Goal: Task Accomplishment & Management: Complete application form

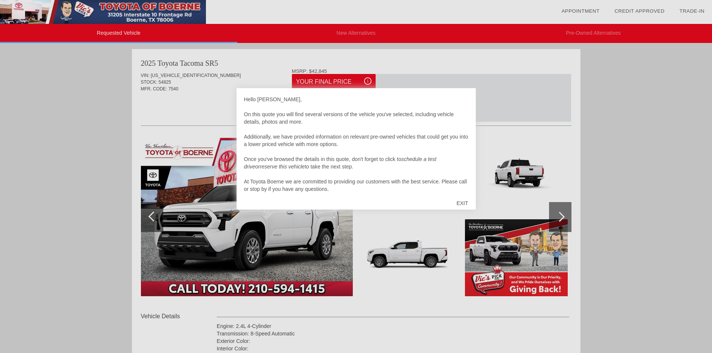
click at [463, 199] on div "EXIT" at bounding box center [462, 203] width 27 height 22
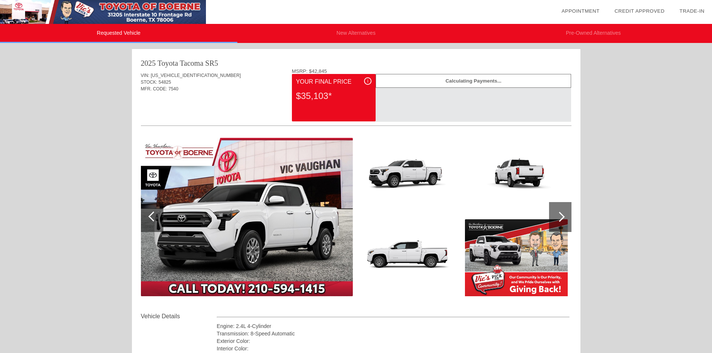
click at [285, 207] on img at bounding box center [247, 217] width 212 height 158
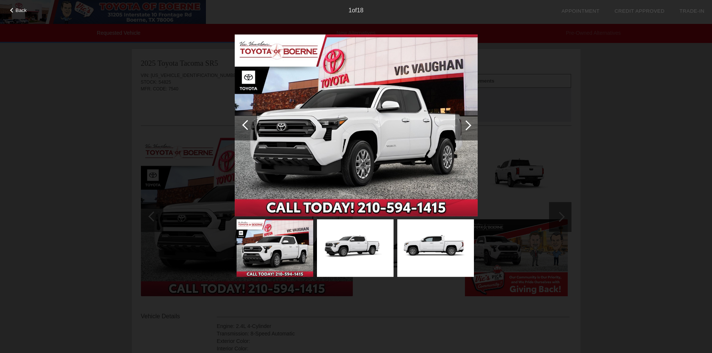
click at [469, 126] on div at bounding box center [466, 125] width 10 height 10
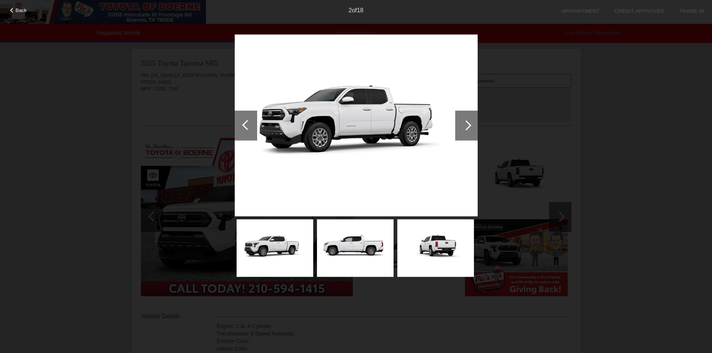
click at [469, 125] on div at bounding box center [466, 125] width 10 height 10
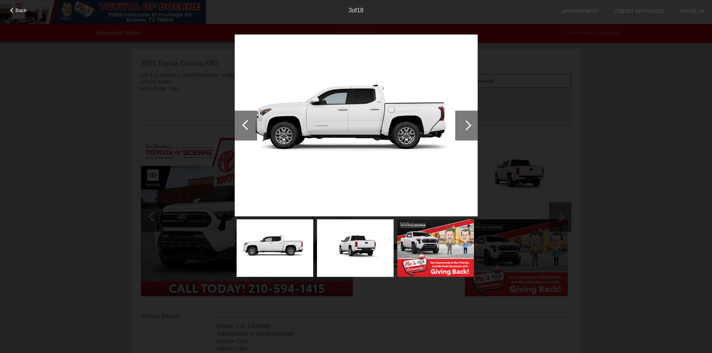
click at [469, 125] on div at bounding box center [466, 125] width 10 height 10
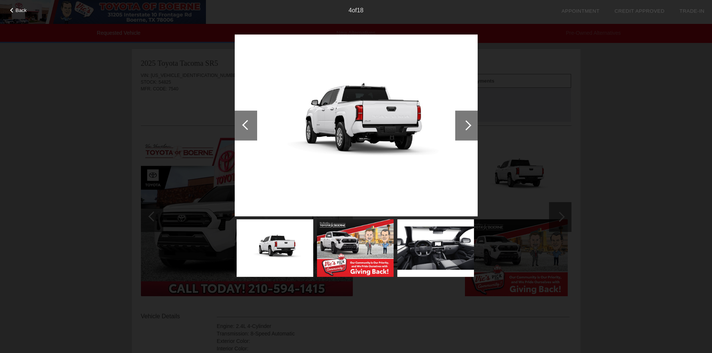
click at [469, 125] on div at bounding box center [466, 125] width 10 height 10
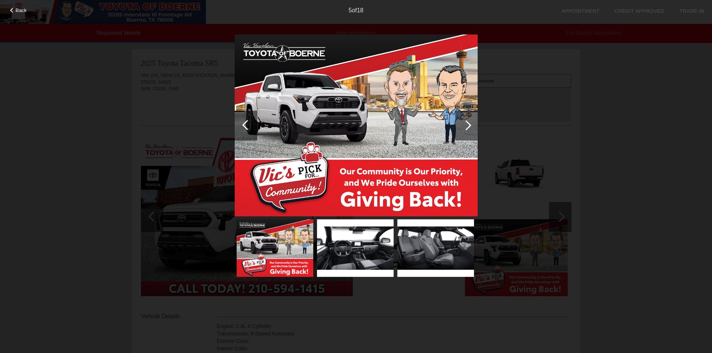
click at [469, 125] on div at bounding box center [466, 125] width 10 height 10
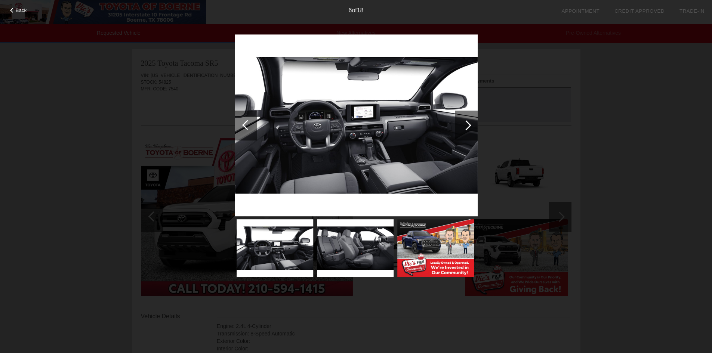
click at [469, 125] on div at bounding box center [466, 125] width 10 height 10
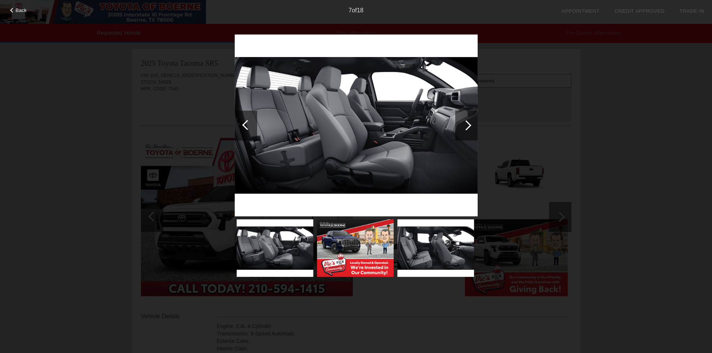
click at [469, 125] on div at bounding box center [466, 125] width 10 height 10
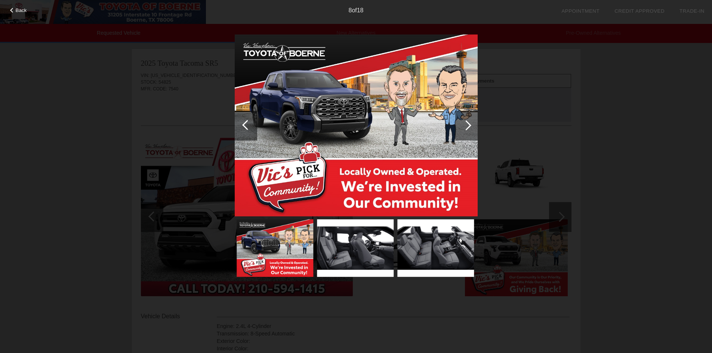
click at [469, 125] on div at bounding box center [466, 125] width 10 height 10
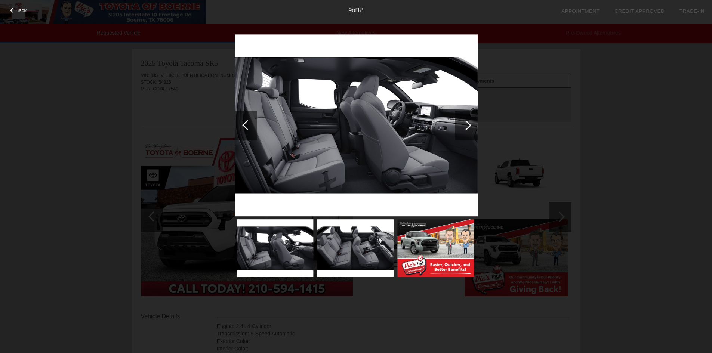
click at [469, 125] on div at bounding box center [466, 125] width 10 height 10
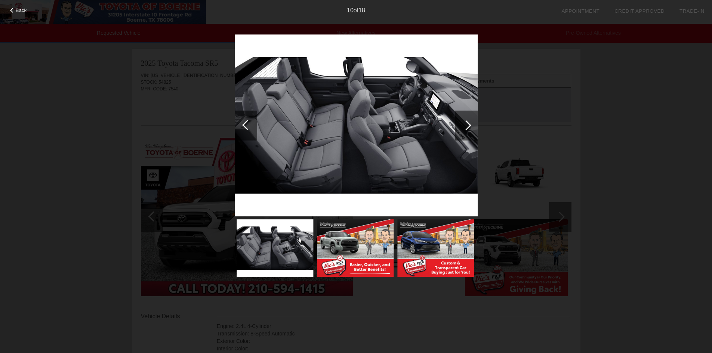
click at [469, 125] on div at bounding box center [466, 125] width 10 height 10
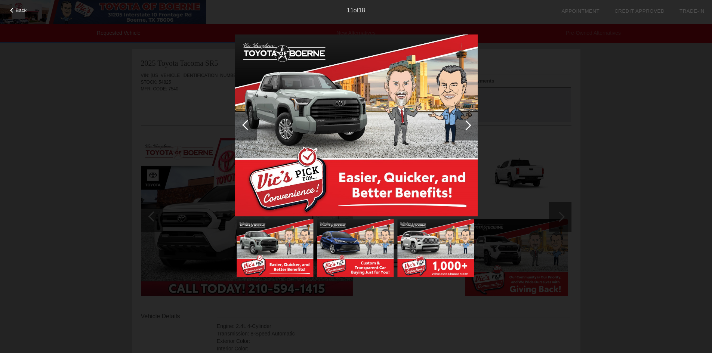
click at [469, 125] on div at bounding box center [466, 125] width 10 height 10
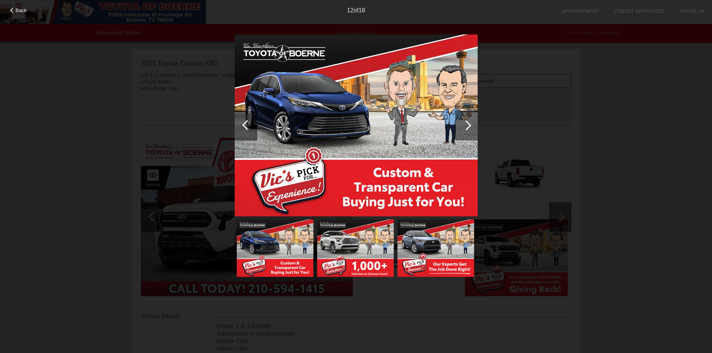
click at [469, 125] on div at bounding box center [466, 125] width 10 height 10
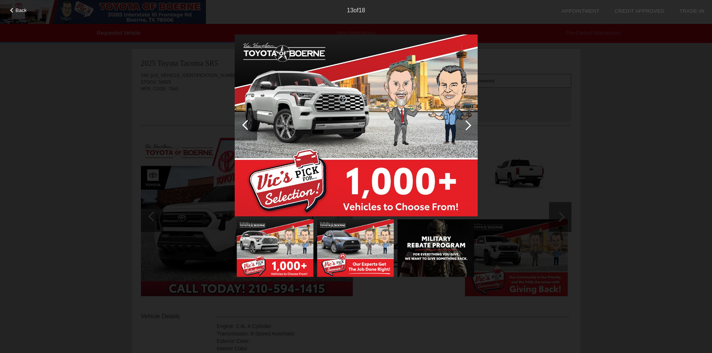
click at [469, 125] on div at bounding box center [466, 125] width 10 height 10
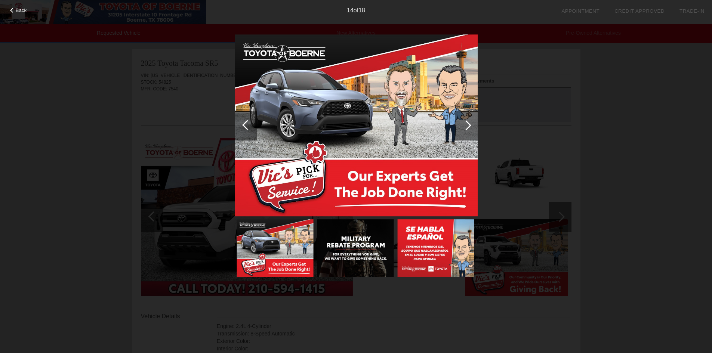
click at [469, 125] on div at bounding box center [466, 125] width 10 height 10
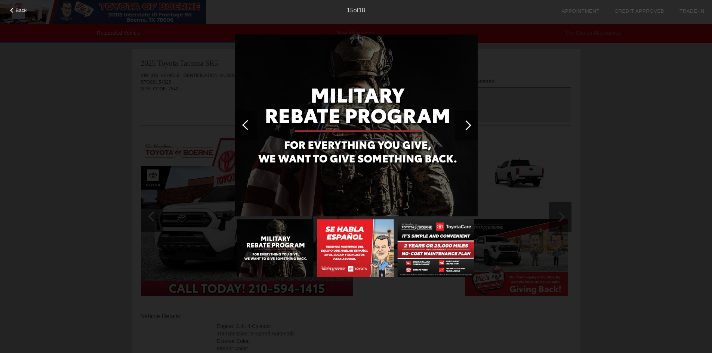
click at [469, 125] on div at bounding box center [466, 125] width 10 height 10
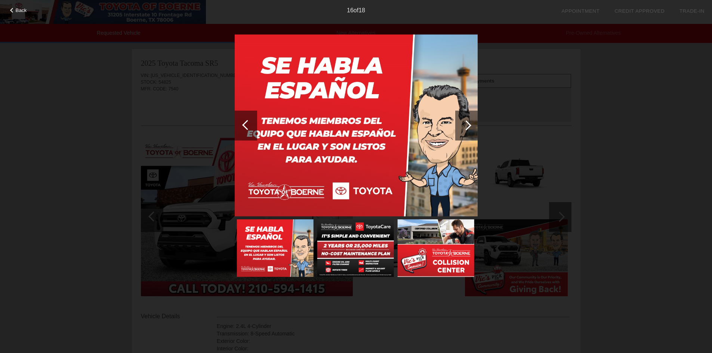
click at [469, 125] on div at bounding box center [466, 125] width 10 height 10
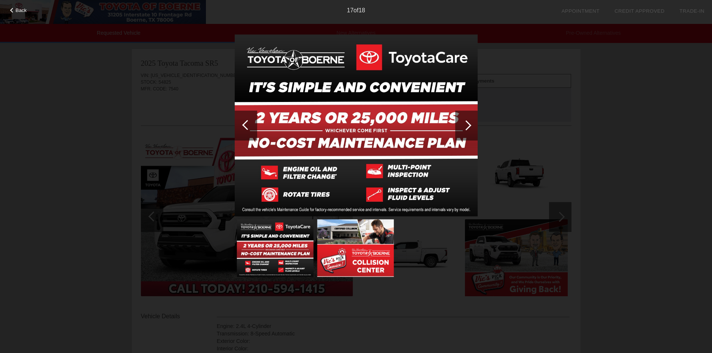
click at [469, 125] on div at bounding box center [466, 125] width 10 height 10
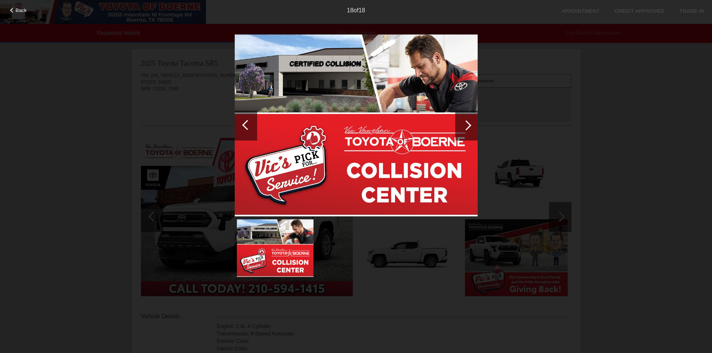
click at [469, 125] on div at bounding box center [466, 125] width 10 height 10
drag, startPoint x: 678, startPoint y: 110, endPoint x: 647, endPoint y: 107, distance: 30.7
click at [677, 110] on div "Back 18 of 18" at bounding box center [356, 176] width 712 height 353
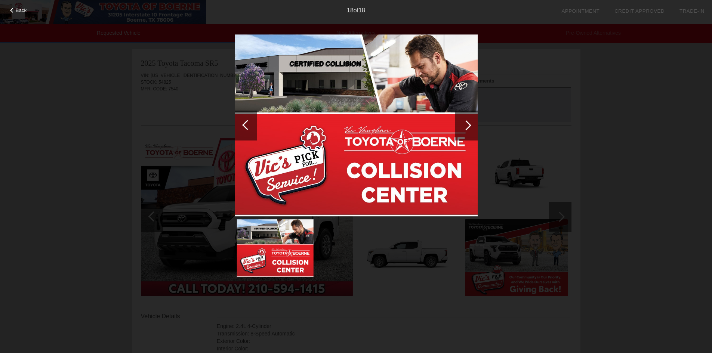
click at [554, 101] on div "Back 18 of 18" at bounding box center [356, 176] width 712 height 353
click at [24, 10] on span "Back" at bounding box center [21, 10] width 11 height 6
